Goal: Find specific page/section: Find specific page/section

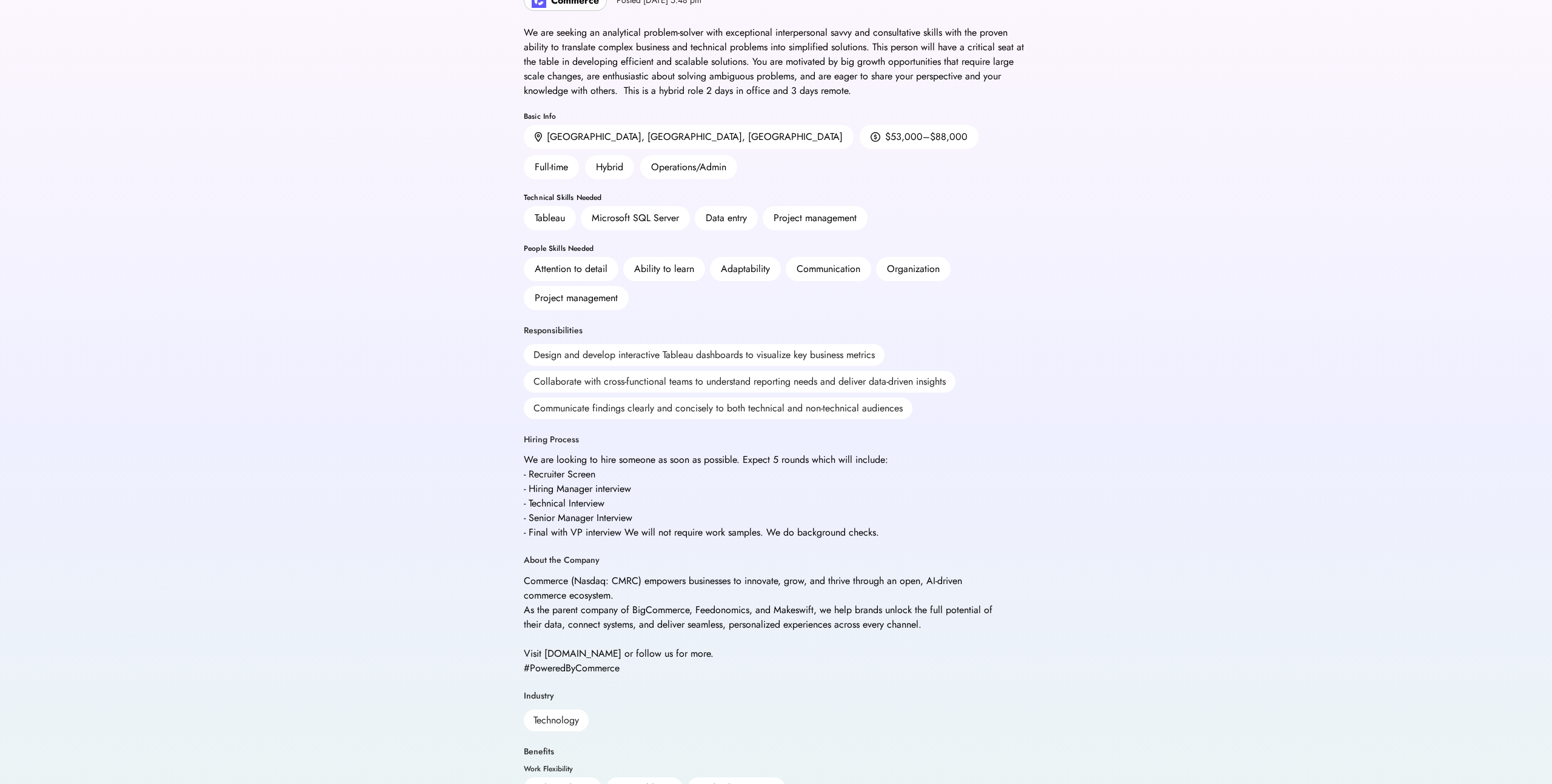
scroll to position [73, 0]
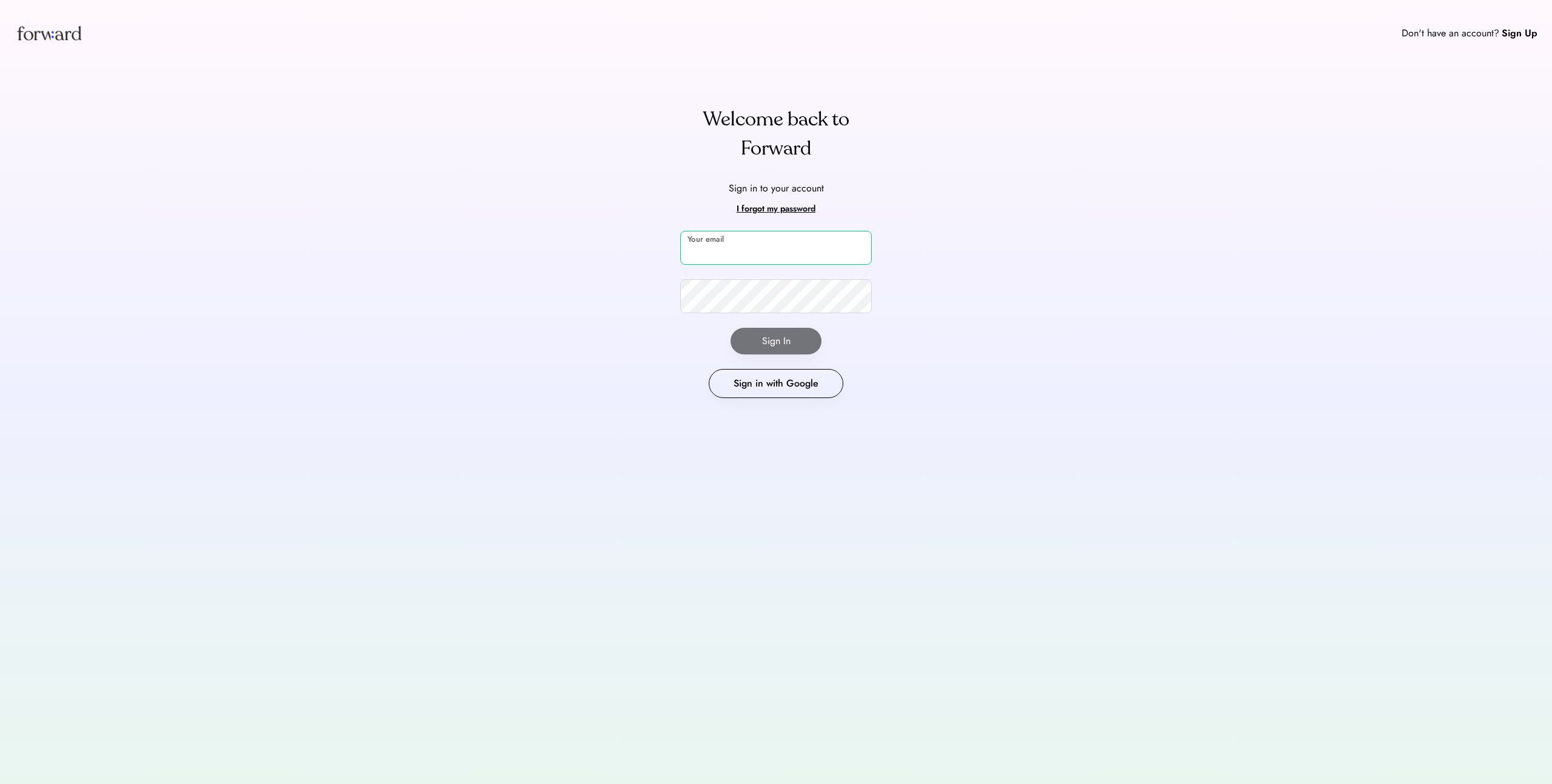
click at [721, 252] on input "email" at bounding box center [776, 247] width 192 height 34
type input "**********"
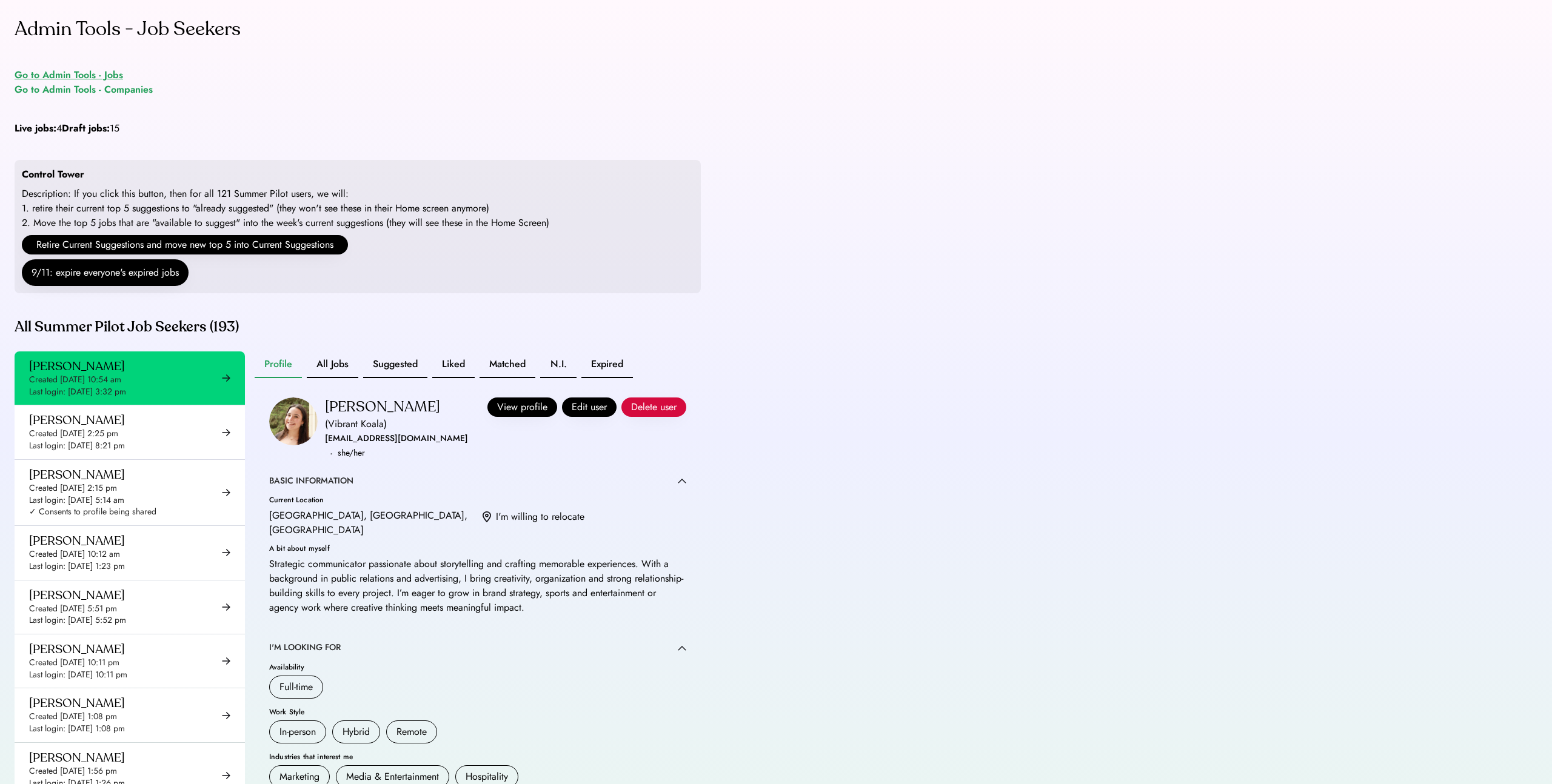
click at [94, 76] on div "Go to Admin Tools - Jobs" at bounding box center [68, 75] width 109 height 14
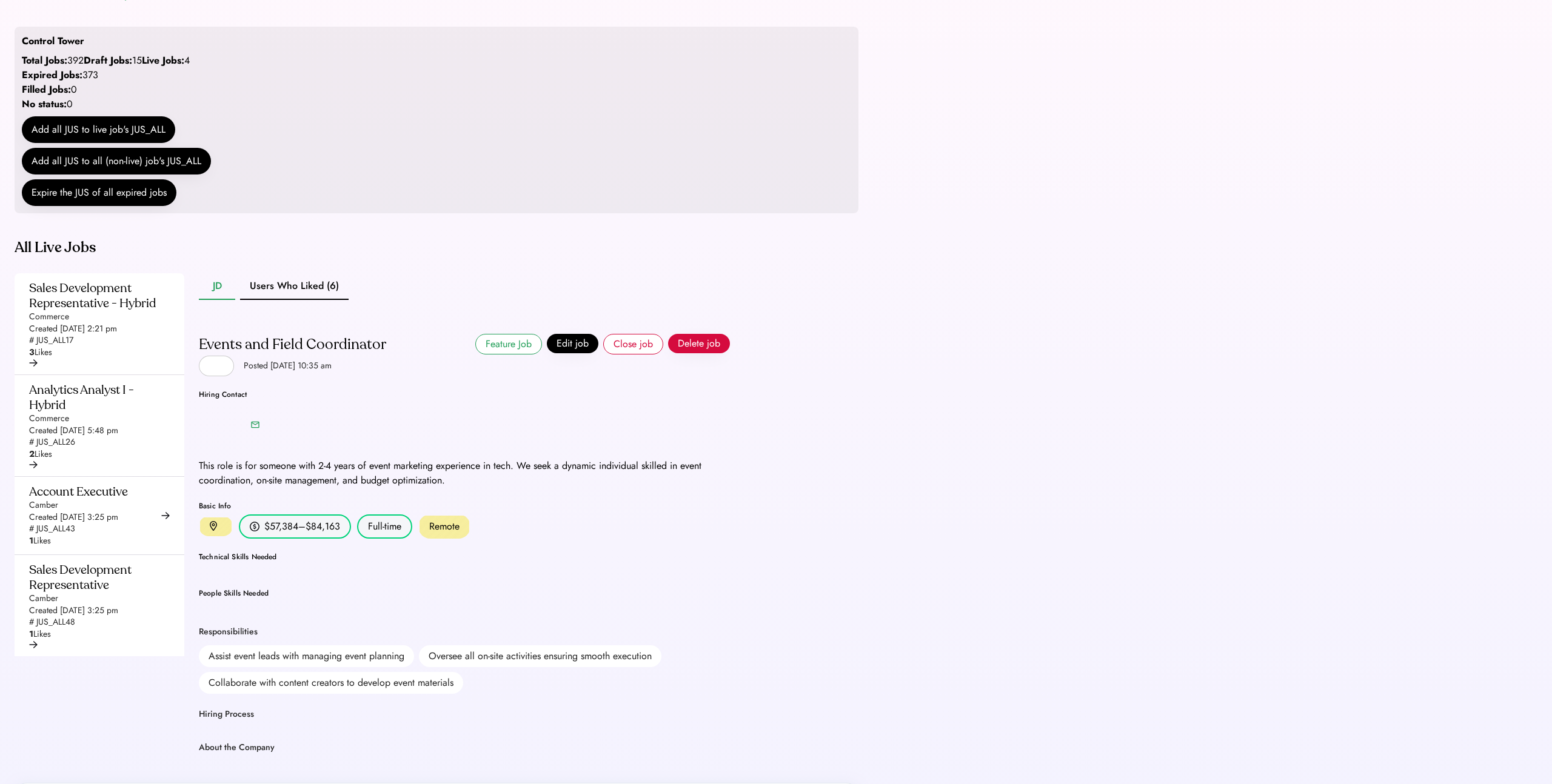
scroll to position [95, 0]
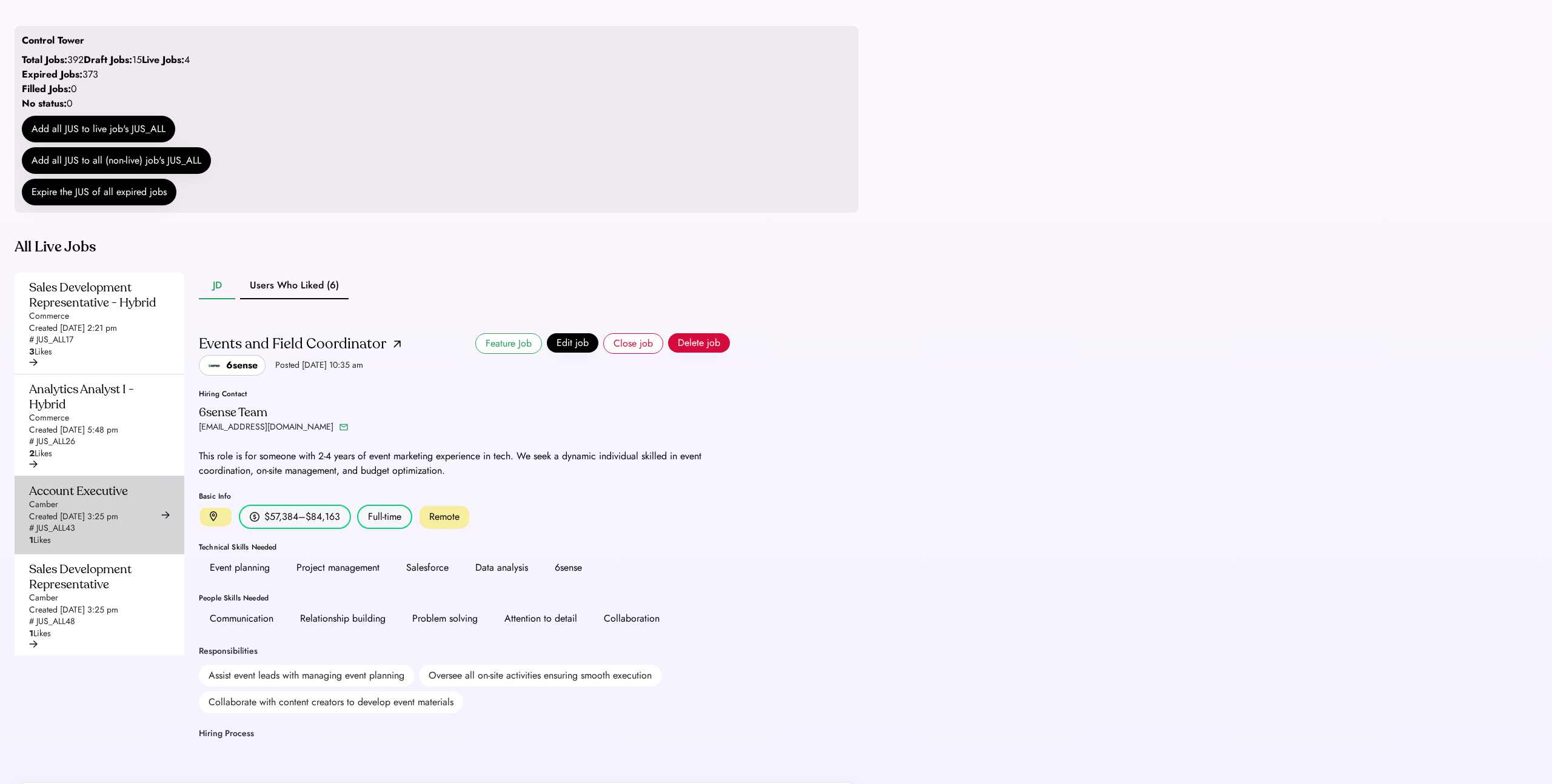
click at [104, 523] on div "Created [DATE] 3:25 pm" at bounding box center [73, 517] width 89 height 12
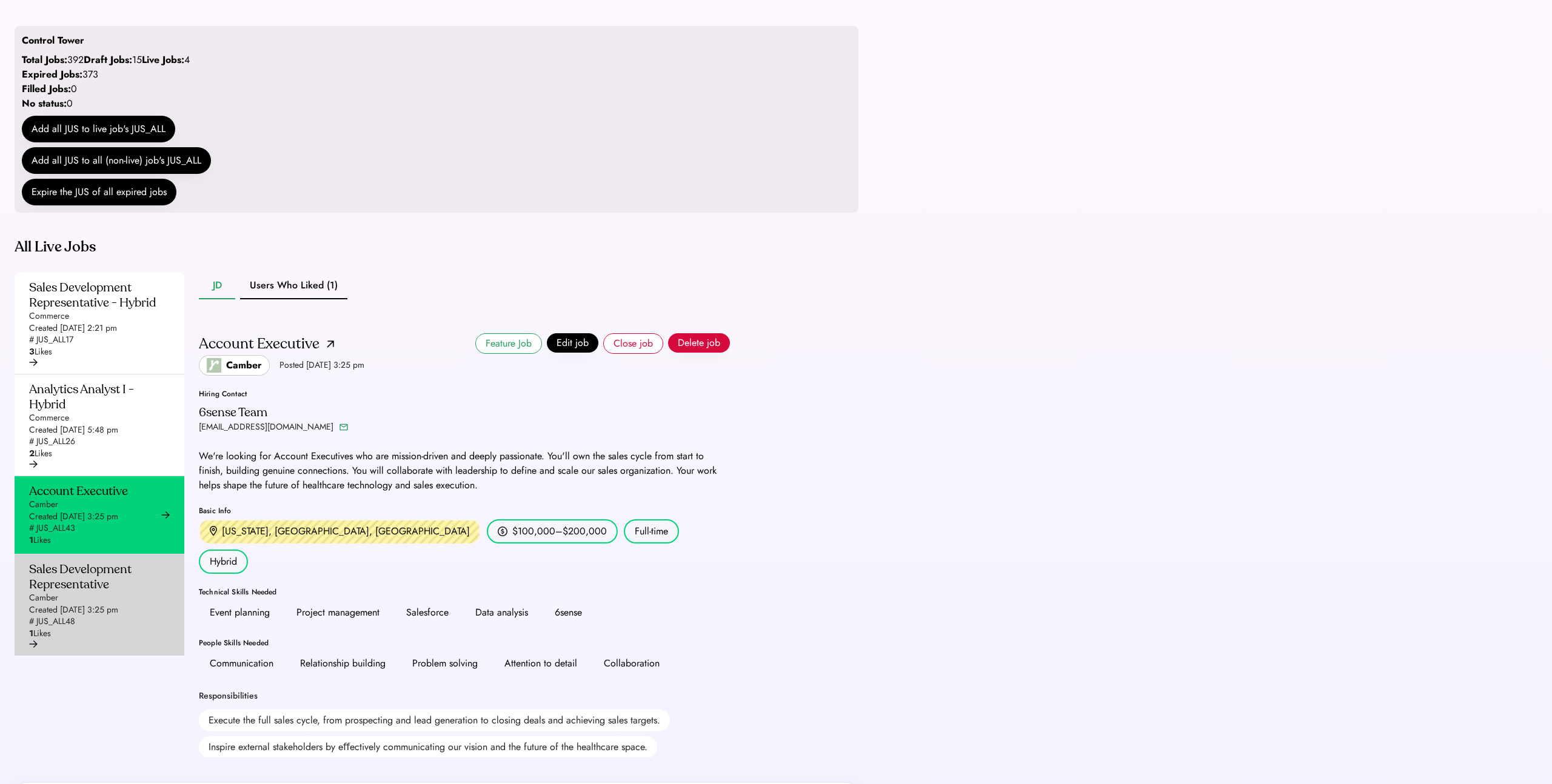
click at [88, 592] on div "Sales Development Representative" at bounding box center [96, 577] width 133 height 30
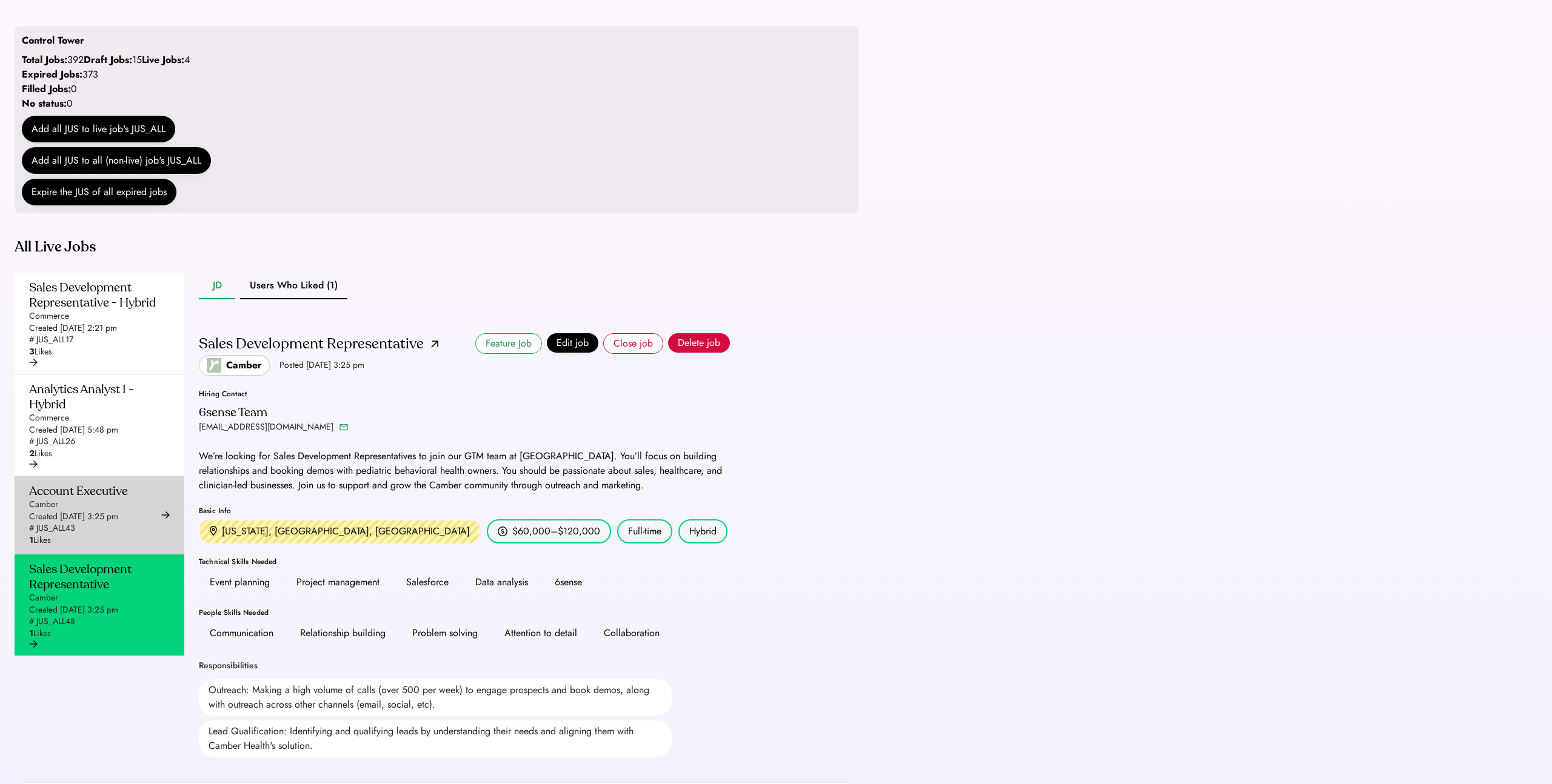
click at [82, 499] on div "Account Executive" at bounding box center [79, 491] width 99 height 15
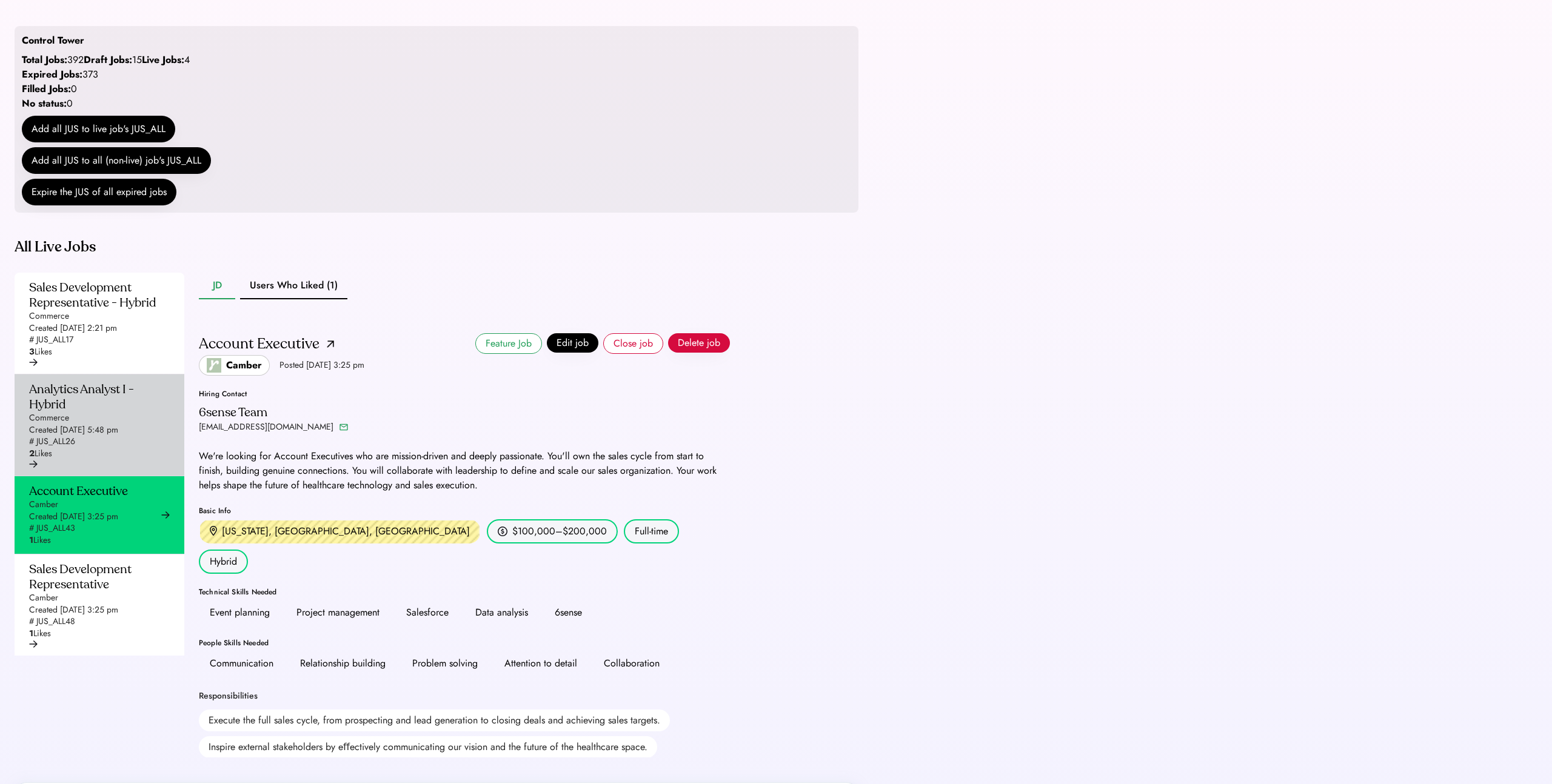
click at [86, 412] on div "Analytics Analyst I - Hybrid" at bounding box center [96, 397] width 133 height 30
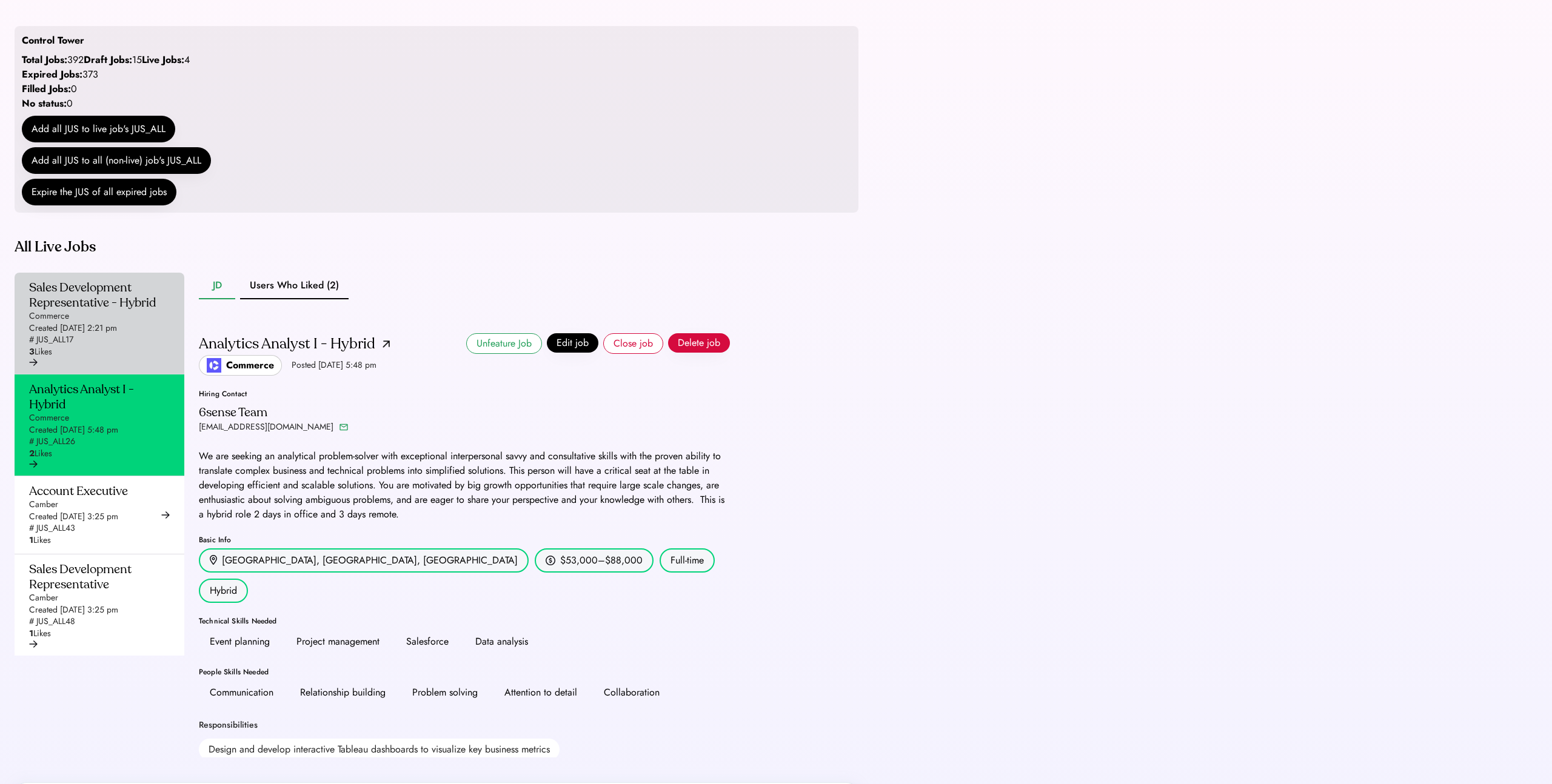
click at [87, 358] on div "Sales Development Representative - Hybrid Commerce Created [DATE] 2:21 pm # JUS…" at bounding box center [96, 319] width 133 height 78
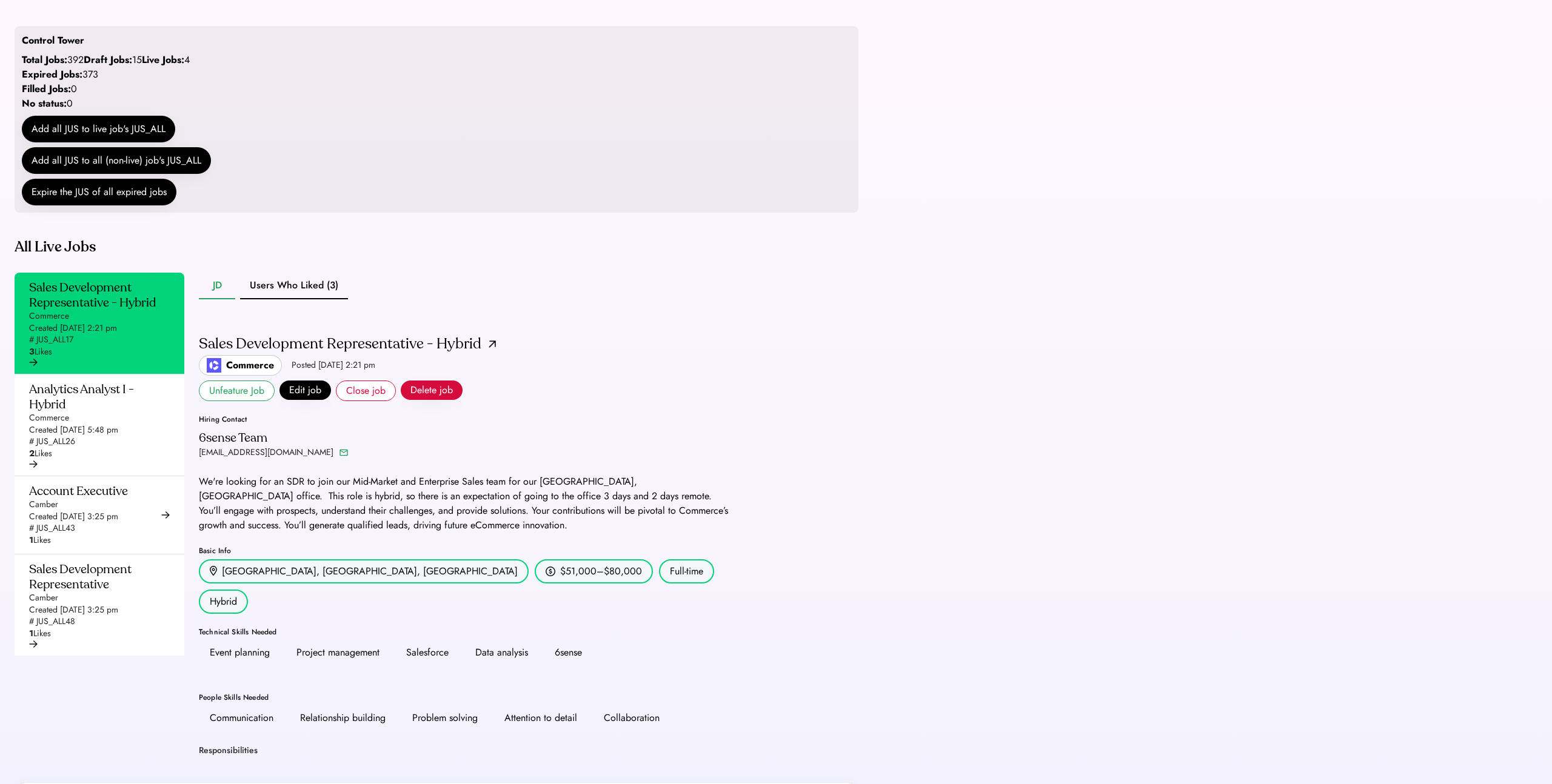
click at [87, 358] on div "Sales Development Representative - Hybrid Commerce Created [DATE] 2:21 pm # JUS…" at bounding box center [96, 319] width 133 height 78
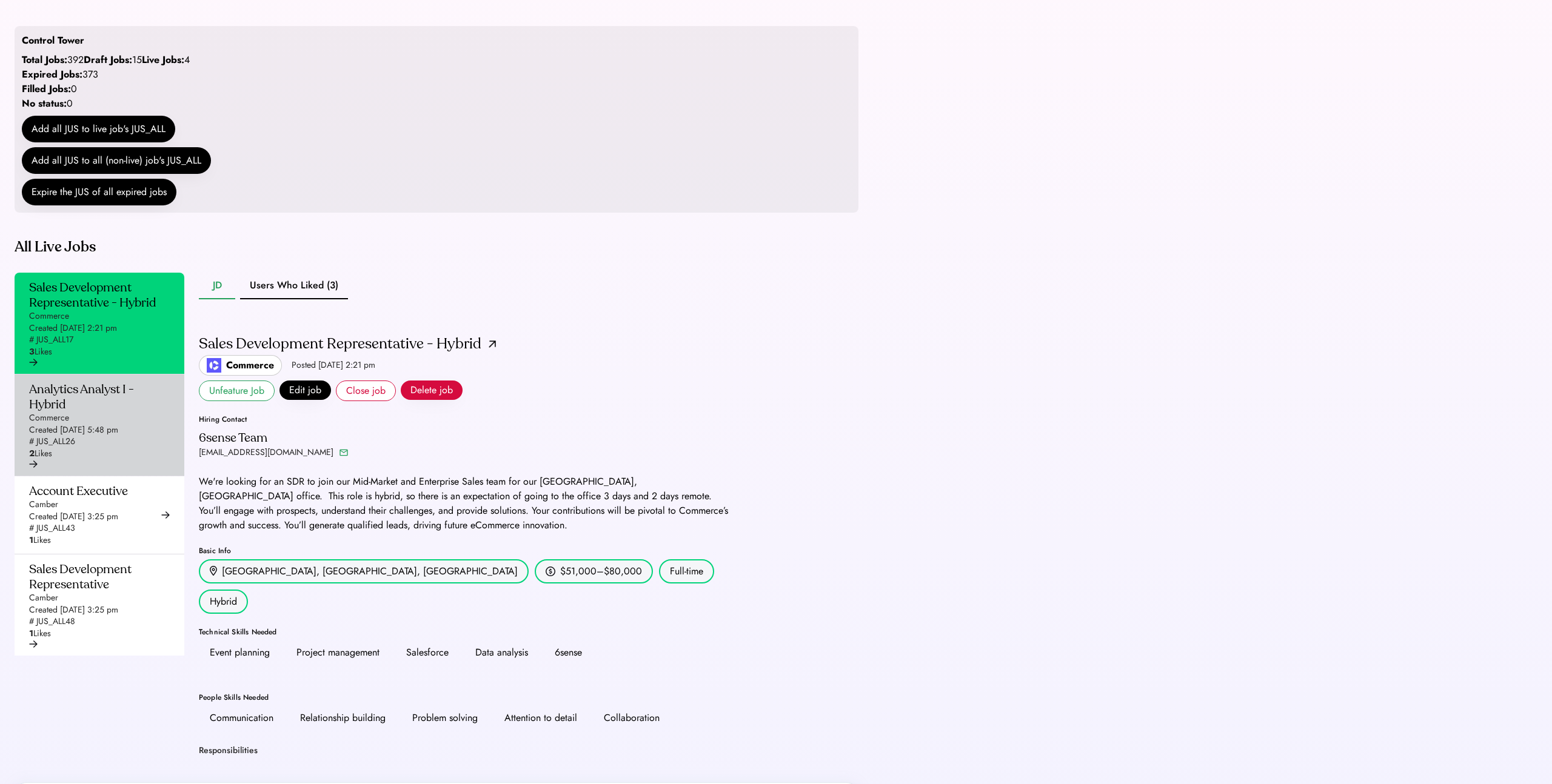
click at [103, 412] on div "Analytics Analyst I - Hybrid" at bounding box center [96, 397] width 133 height 30
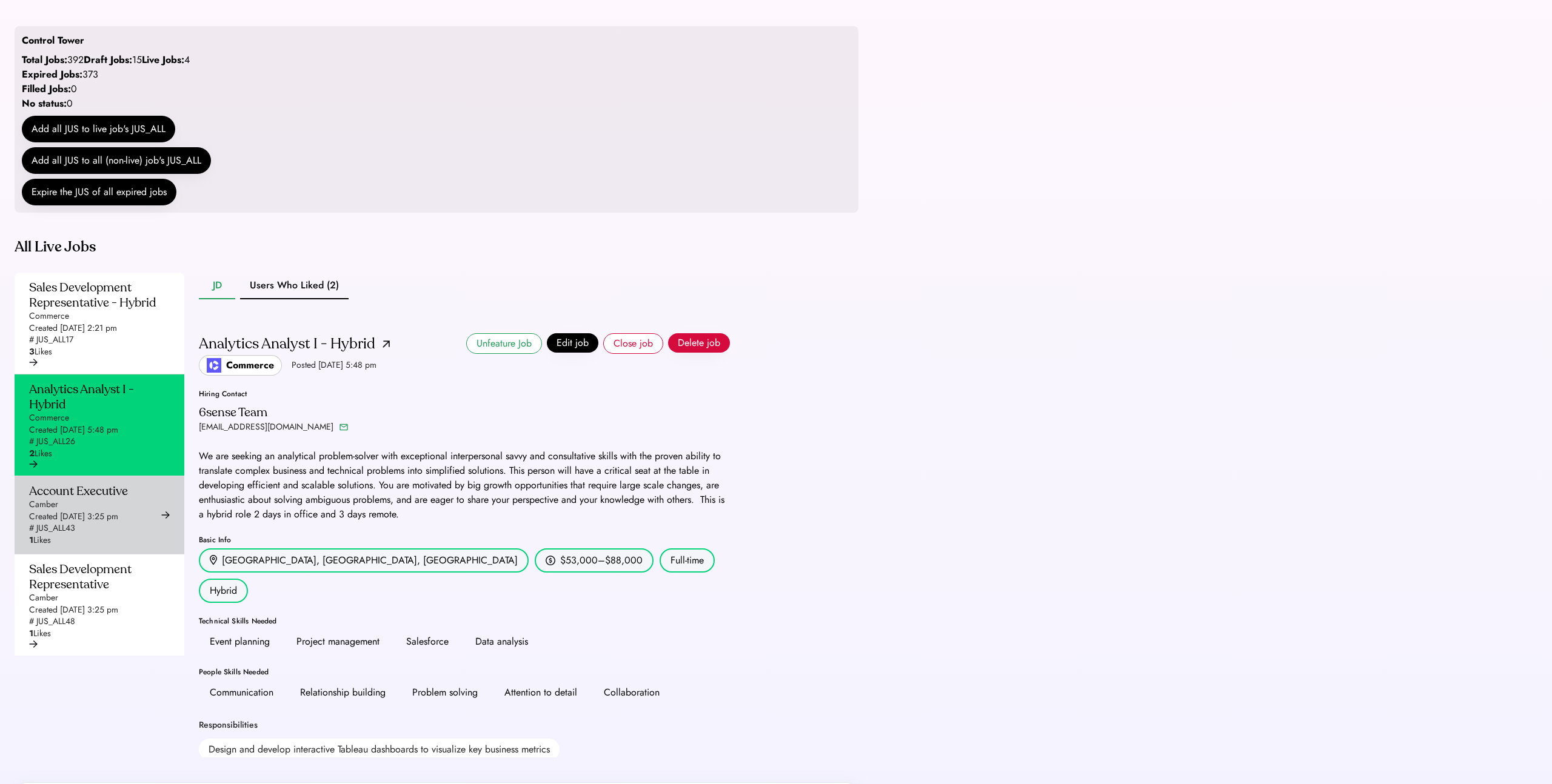
click at [108, 499] on div "Account Executive" at bounding box center [79, 491] width 99 height 15
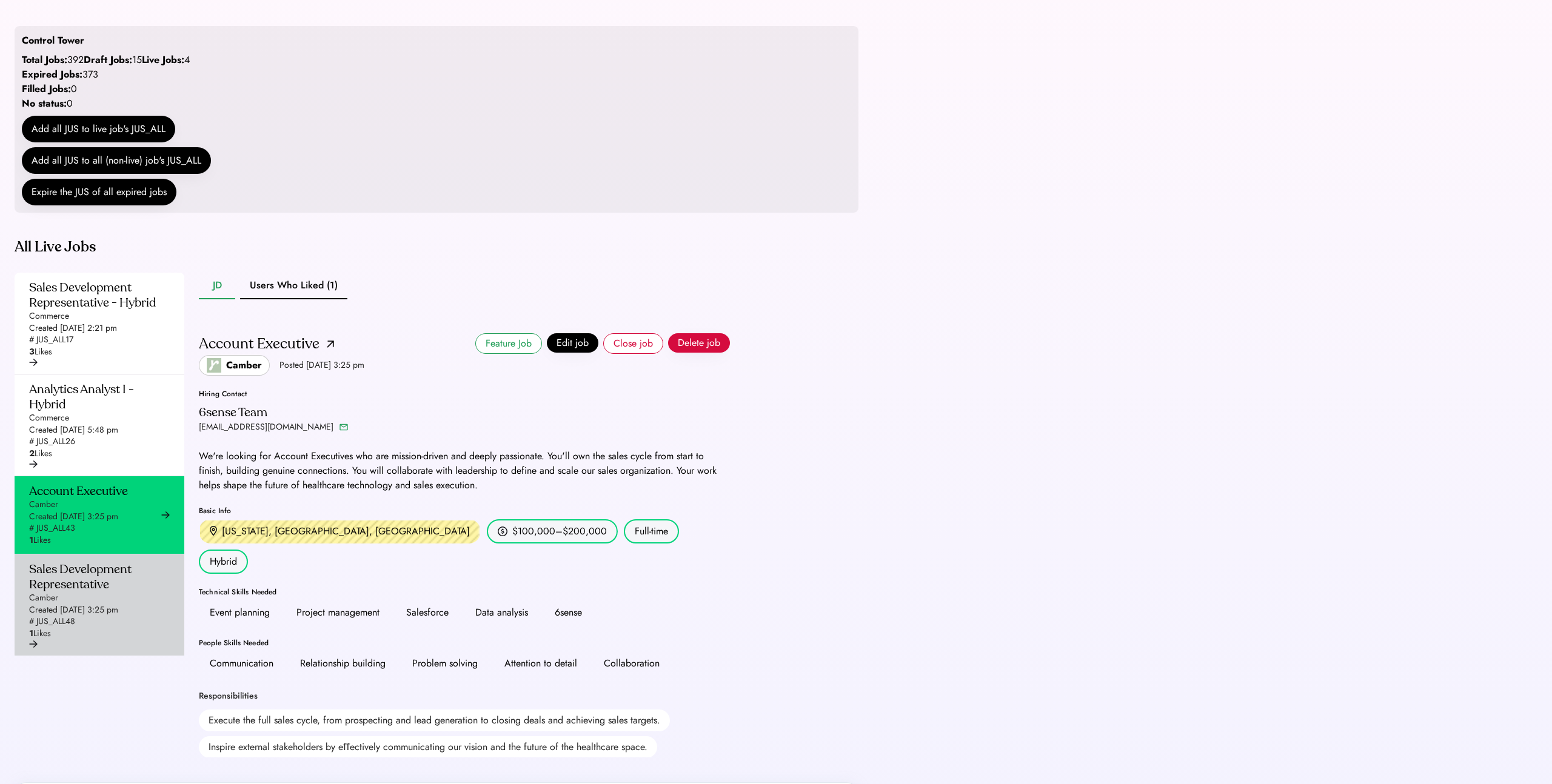
click at [112, 592] on div "Sales Development Representative" at bounding box center [96, 577] width 133 height 30
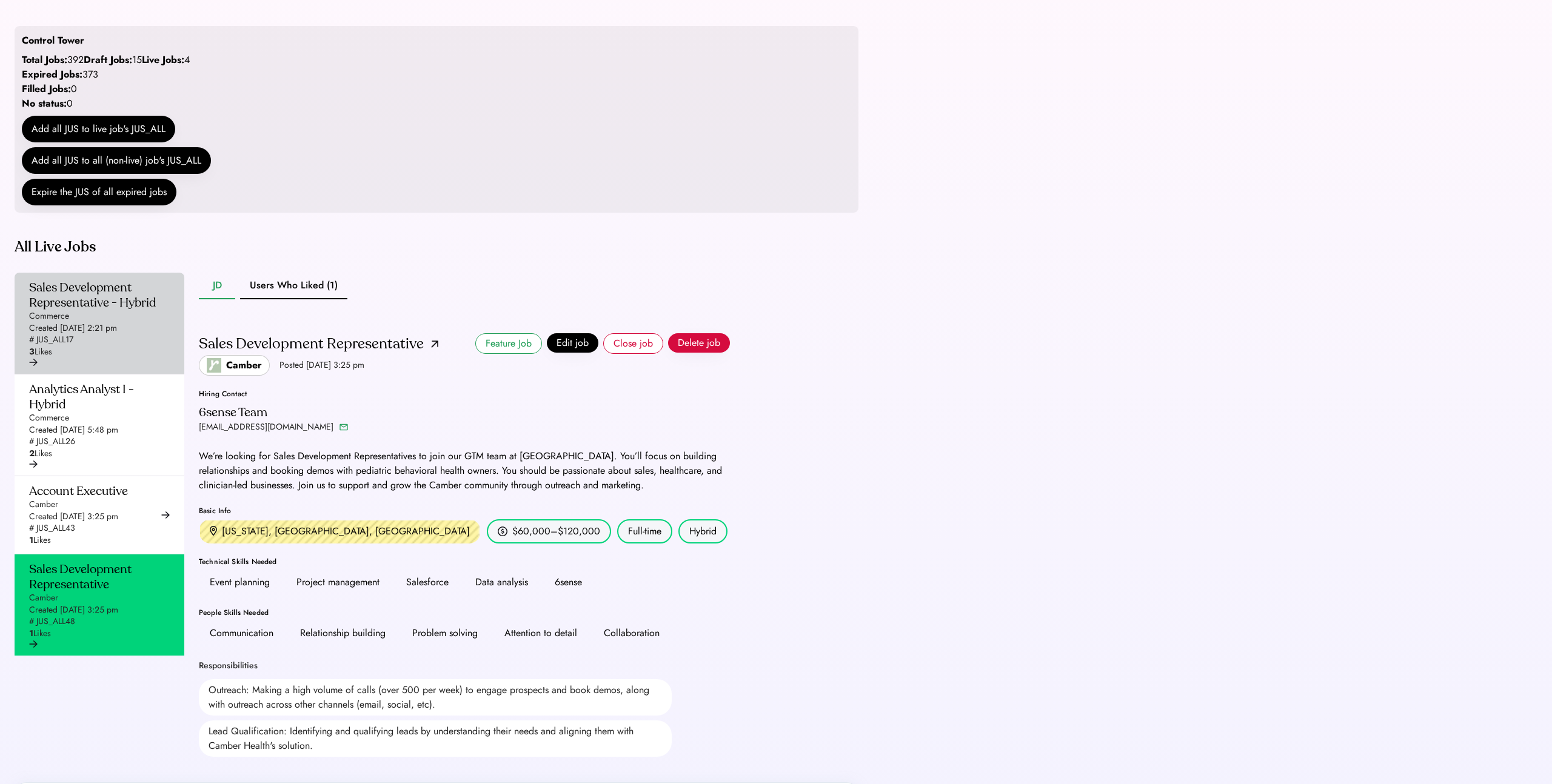
click at [123, 358] on div "Sales Development Representative - Hybrid Commerce Created [DATE] 2:21 pm # JUS…" at bounding box center [96, 319] width 133 height 78
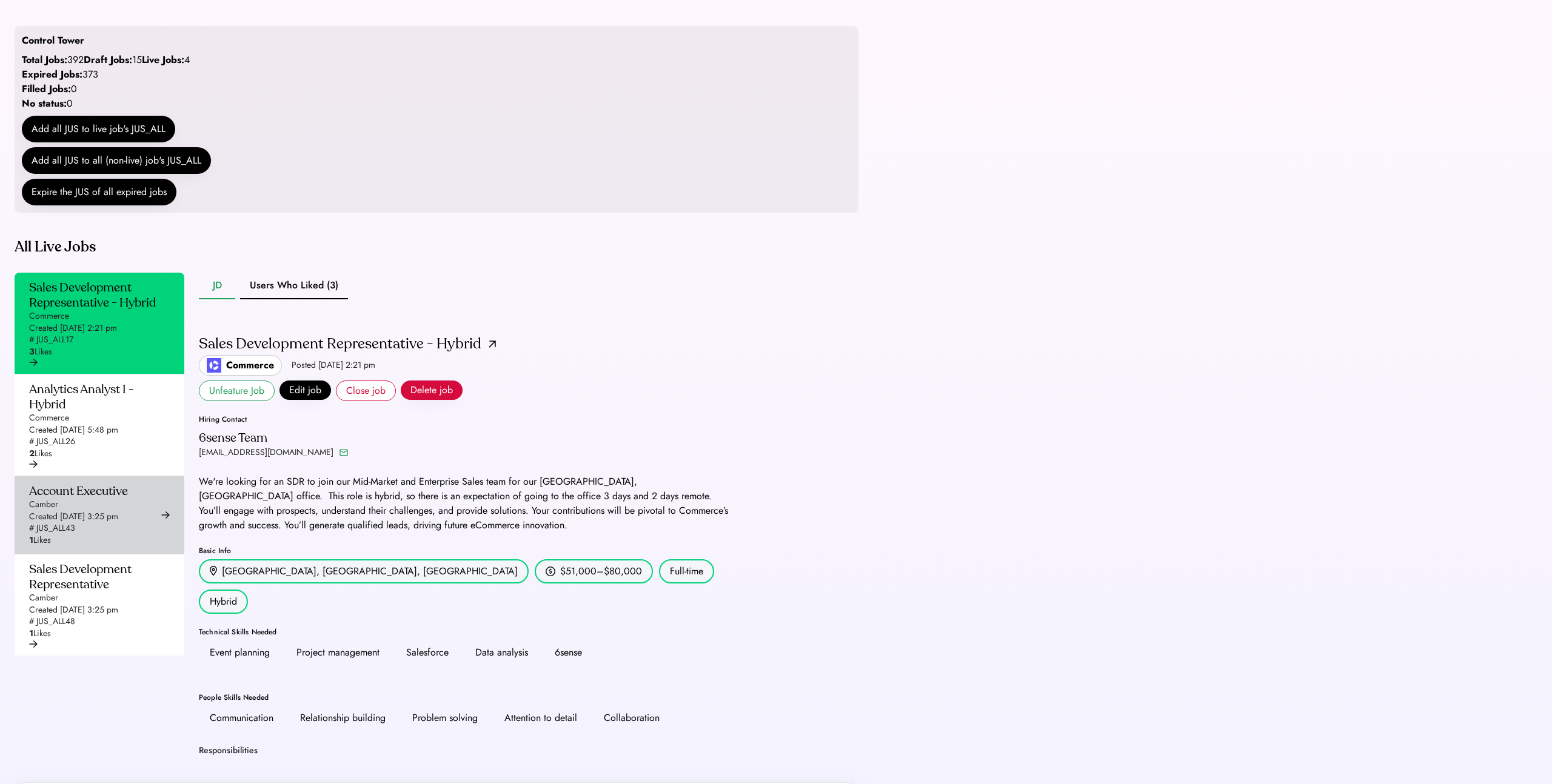
click at [104, 499] on div "Account Executive" at bounding box center [79, 491] width 99 height 15
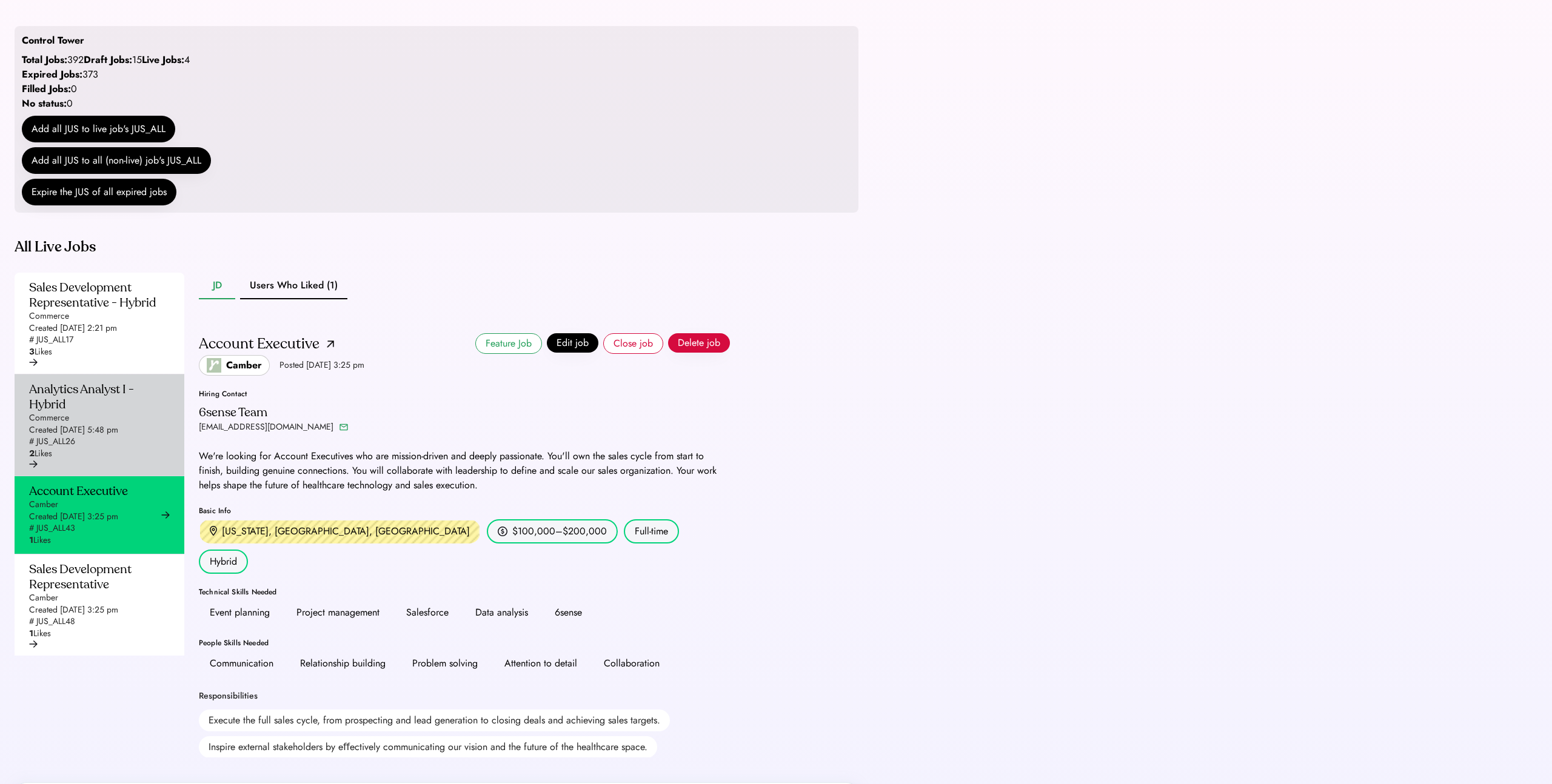
click at [107, 412] on div "Analytics Analyst I - Hybrid" at bounding box center [96, 397] width 133 height 30
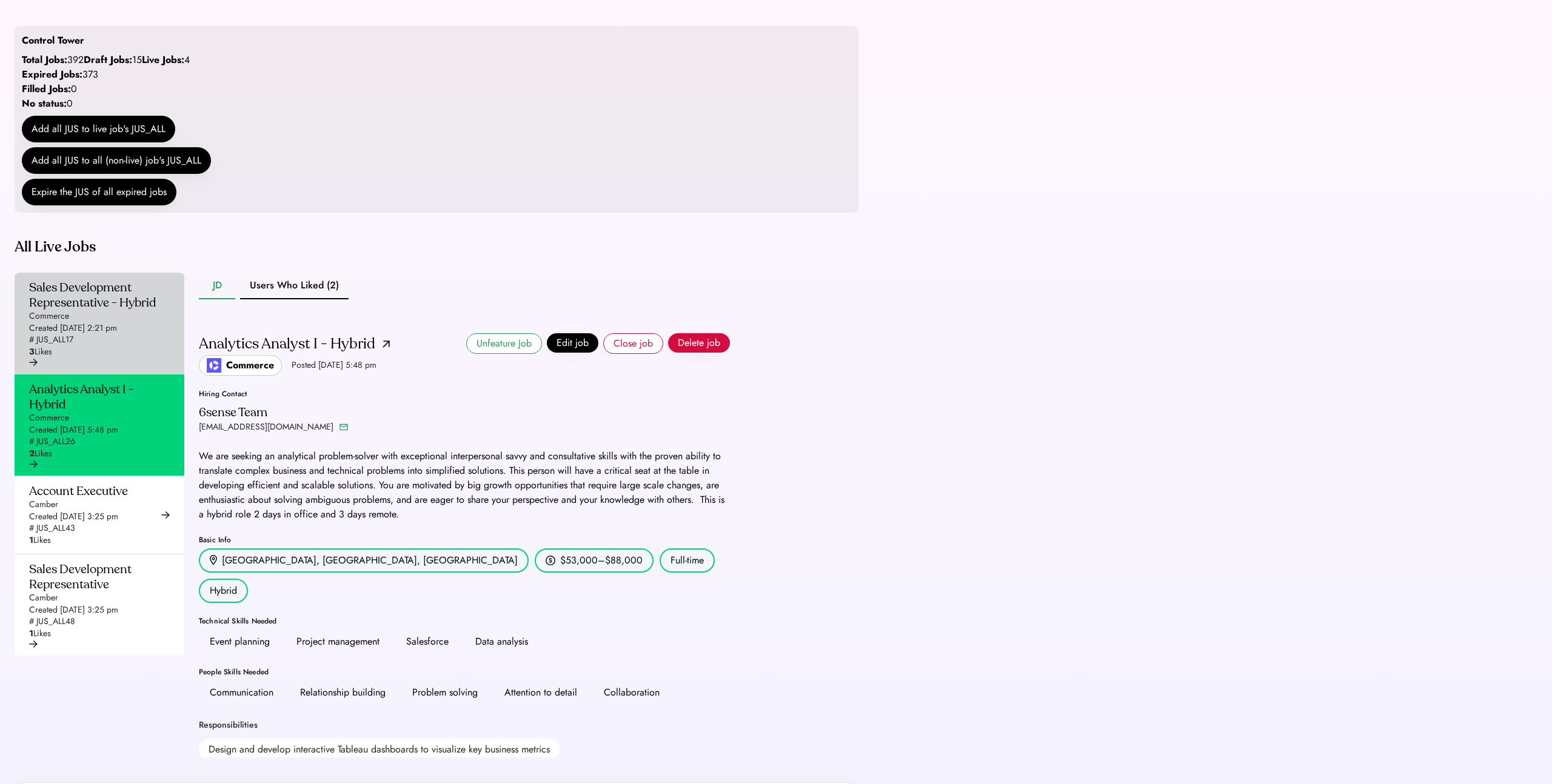
click at [74, 335] on div "Created [DATE] 2:21 pm" at bounding box center [73, 329] width 88 height 12
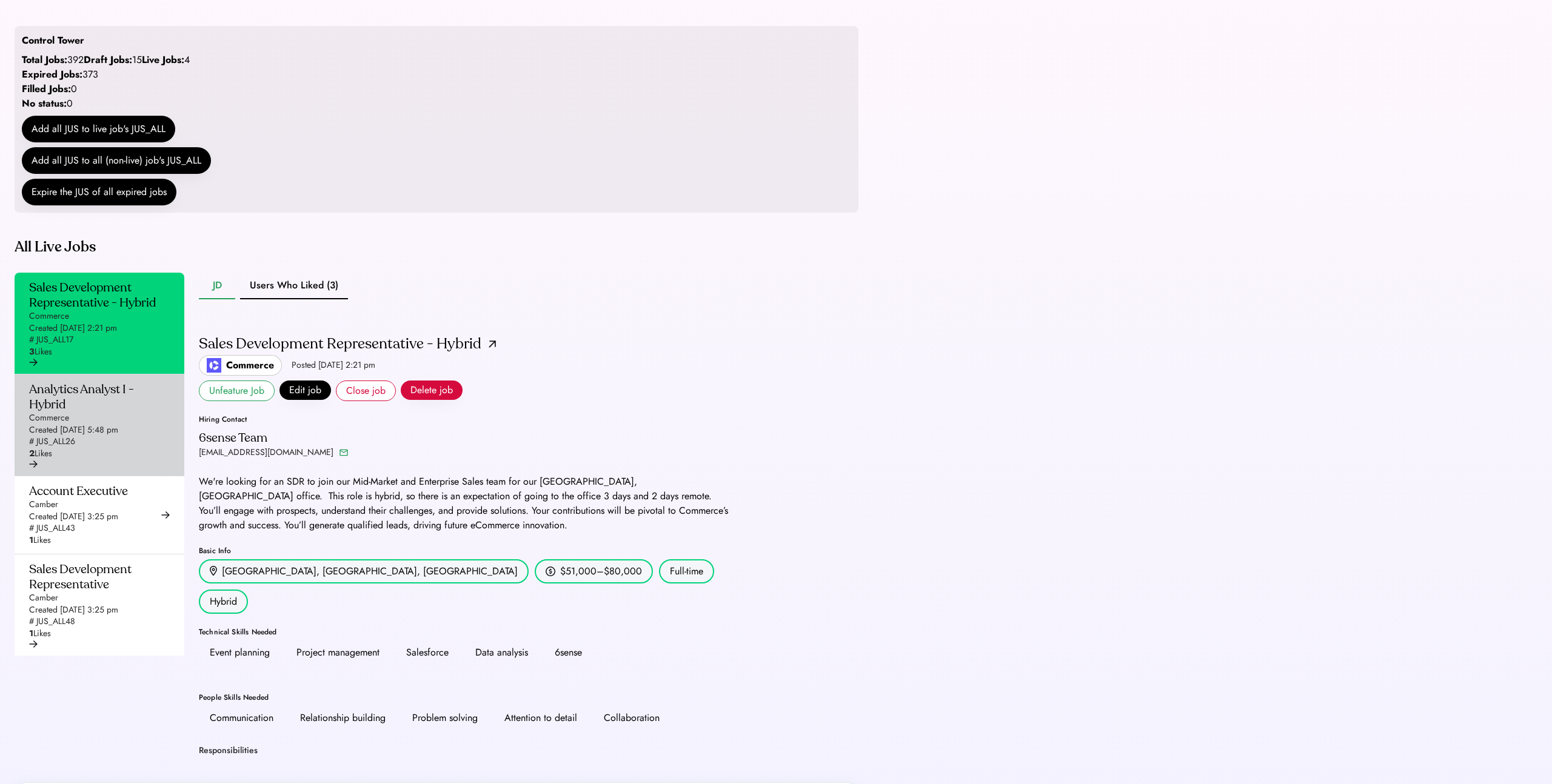
click at [77, 452] on div "Analytics Analyst I - Hybrid Commerce Created [DATE] 5:48 pm # JUS_ALL26 2 Likes" at bounding box center [96, 421] width 133 height 78
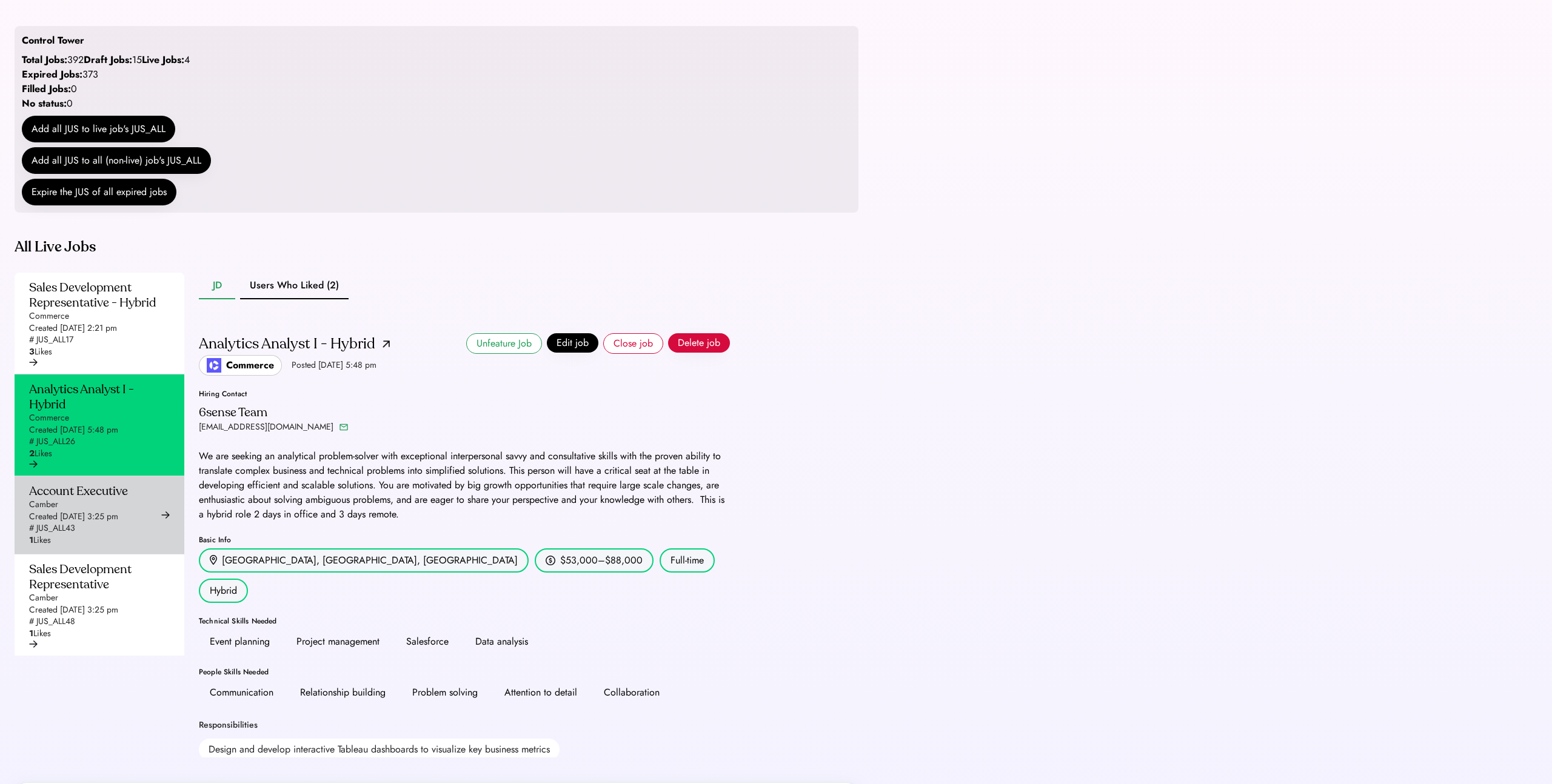
click at [85, 523] on div "Created [DATE] 3:25 pm" at bounding box center [73, 517] width 89 height 12
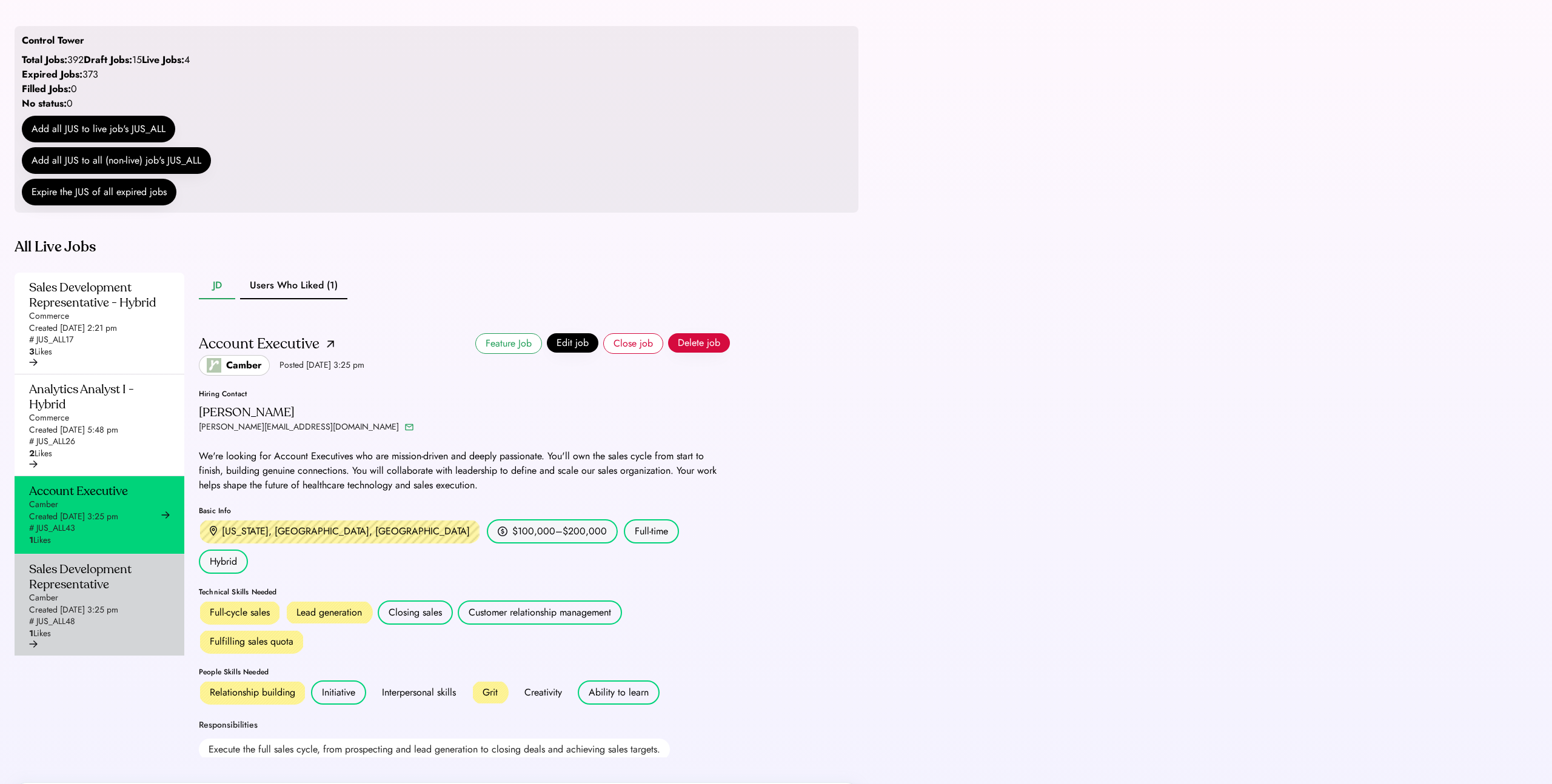
click at [88, 592] on div "Sales Development Representative" at bounding box center [96, 577] width 133 height 30
